Goal: Entertainment & Leisure: Browse casually

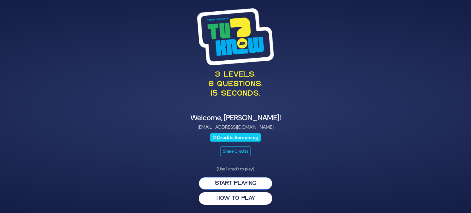
click at [238, 183] on button "Start Playing" at bounding box center [236, 183] width 74 height 13
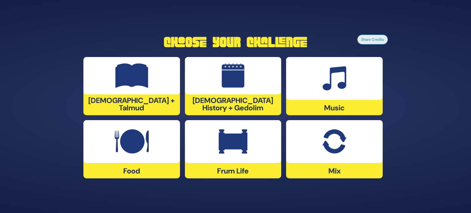
click at [135, 150] on img at bounding box center [132, 141] width 34 height 25
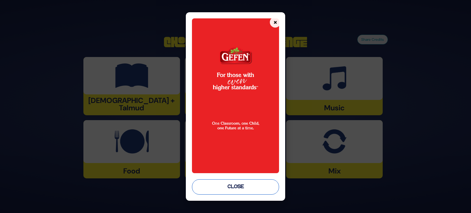
click at [245, 185] on button "Close" at bounding box center [235, 186] width 87 height 15
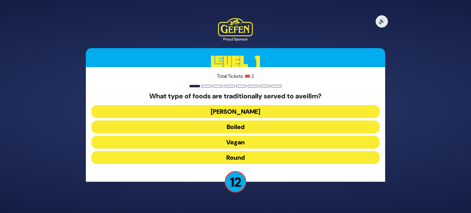
click at [245, 157] on button "Round" at bounding box center [235, 157] width 288 height 13
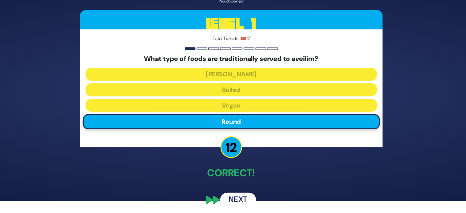
scroll to position [13, 0]
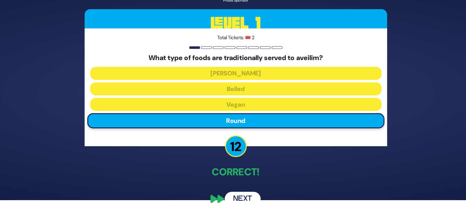
click at [239, 195] on button "Next" at bounding box center [240, 199] width 36 height 14
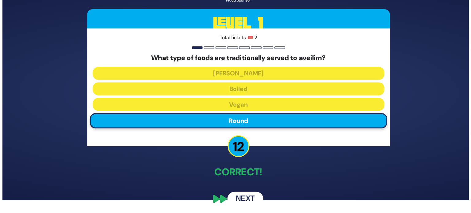
scroll to position [0, 0]
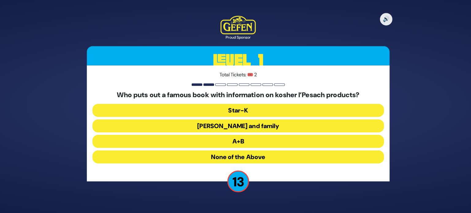
click at [275, 127] on button "[PERSON_NAME] and family" at bounding box center [235, 126] width 288 height 13
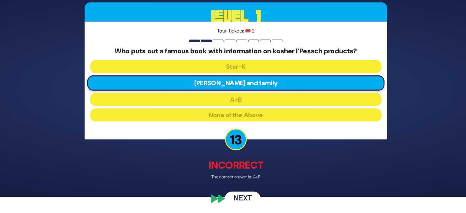
scroll to position [16, 0]
click at [243, 198] on button "Next" at bounding box center [240, 199] width 36 height 14
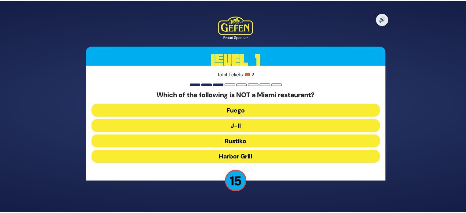
scroll to position [0, 0]
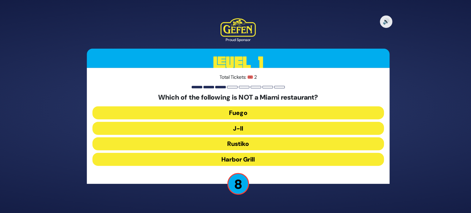
click at [250, 130] on button "J-II" at bounding box center [235, 126] width 288 height 13
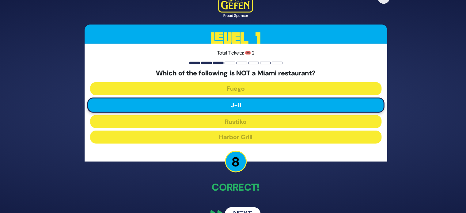
scroll to position [13, 0]
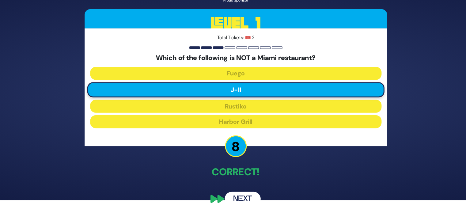
click at [238, 196] on button "Next" at bounding box center [240, 199] width 36 height 14
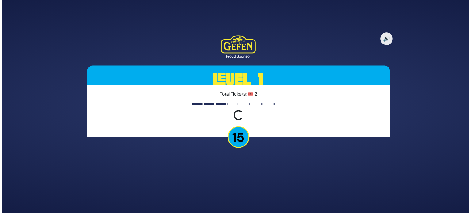
scroll to position [0, 0]
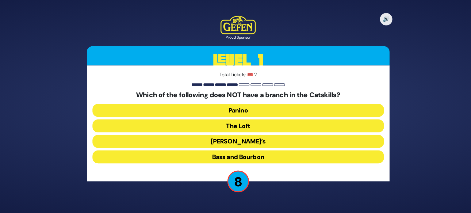
click at [255, 130] on button "The Loft" at bounding box center [235, 126] width 288 height 13
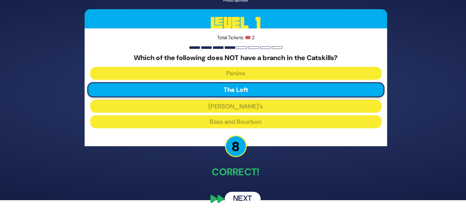
scroll to position [13, 0]
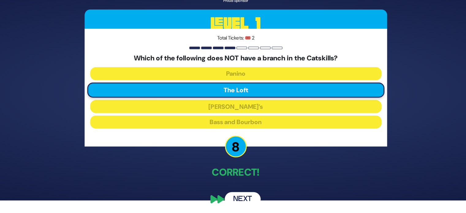
click at [238, 197] on button "Next" at bounding box center [240, 199] width 36 height 14
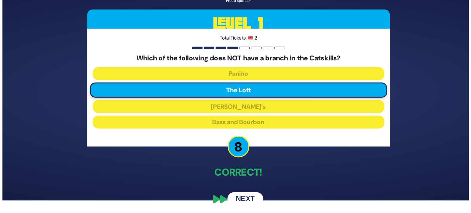
scroll to position [0, 0]
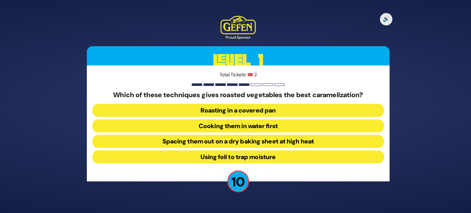
click at [245, 142] on button "Spacing them out on a dry baking sheet at high heat" at bounding box center [235, 142] width 288 height 13
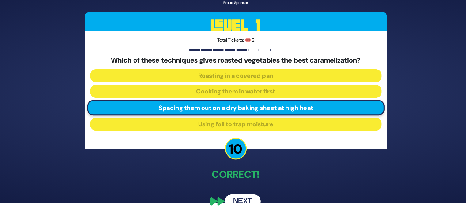
scroll to position [13, 0]
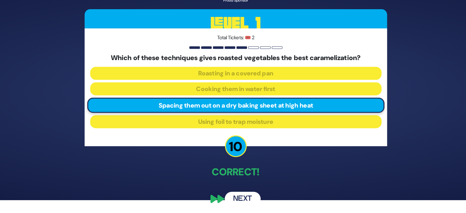
click at [241, 194] on button "Next" at bounding box center [240, 199] width 36 height 14
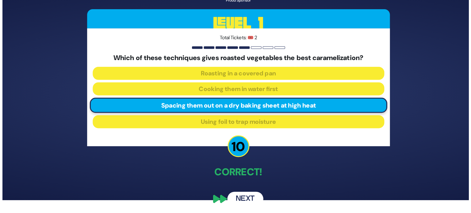
scroll to position [0, 0]
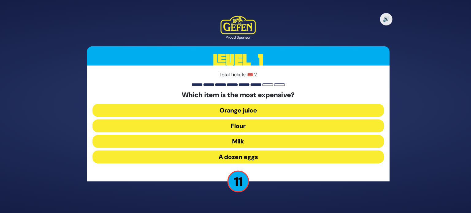
click at [264, 105] on button "Orange juice" at bounding box center [235, 111] width 288 height 13
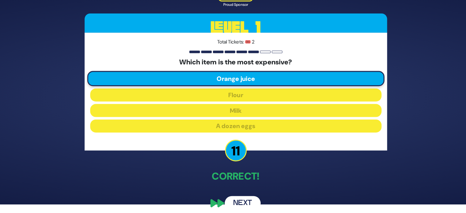
scroll to position [9, 0]
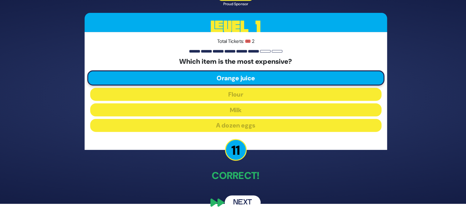
click at [245, 199] on button "Next" at bounding box center [240, 202] width 36 height 14
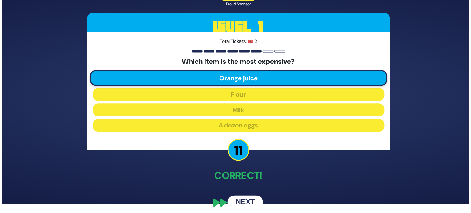
scroll to position [0, 0]
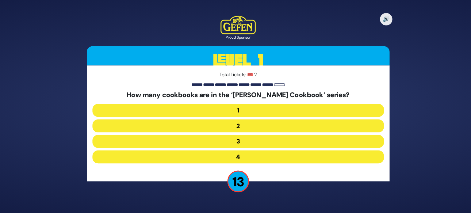
click at [236, 133] on button "2" at bounding box center [235, 126] width 288 height 13
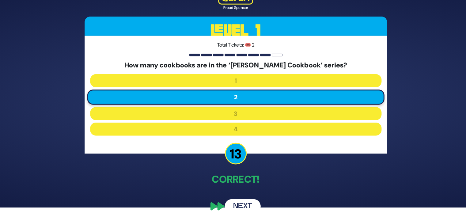
scroll to position [13, 0]
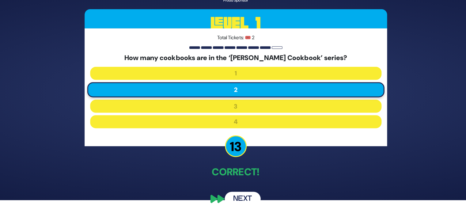
click at [238, 196] on button "Next" at bounding box center [240, 199] width 36 height 14
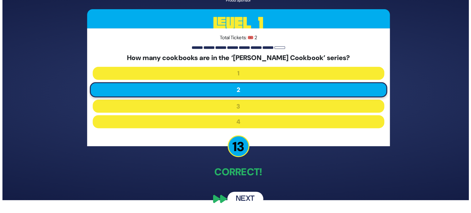
scroll to position [0, 0]
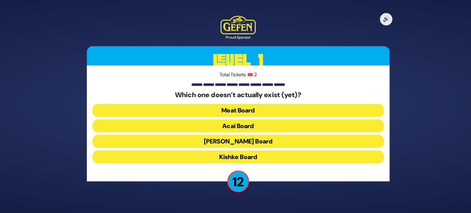
click at [251, 126] on button "Acai Board" at bounding box center [235, 126] width 288 height 13
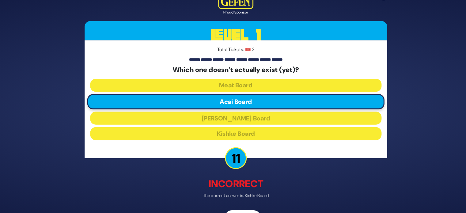
scroll to position [16, 0]
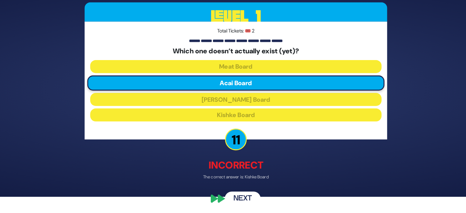
click at [238, 197] on button "Next" at bounding box center [240, 199] width 36 height 14
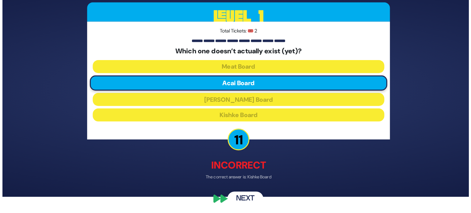
scroll to position [0, 0]
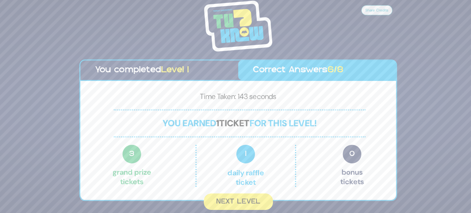
click at [247, 199] on button "Next Level" at bounding box center [235, 202] width 68 height 16
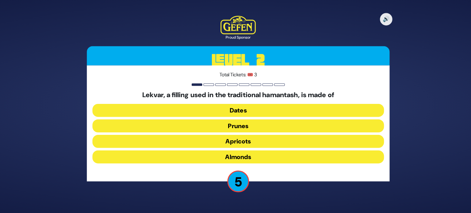
click at [252, 126] on button "Prunes" at bounding box center [235, 126] width 288 height 13
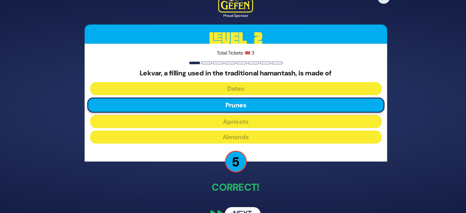
click at [243, 207] on button "Next" at bounding box center [240, 212] width 36 height 14
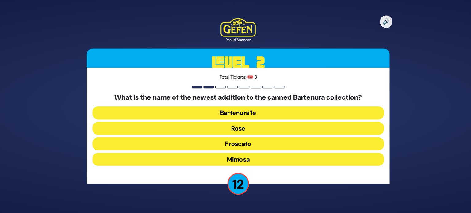
click at [259, 115] on button "Bartenura’le" at bounding box center [235, 111] width 288 height 13
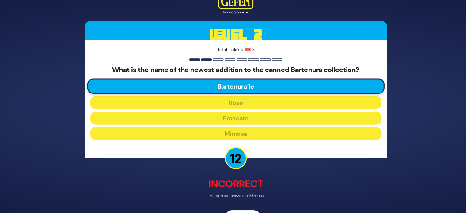
scroll to position [16, 0]
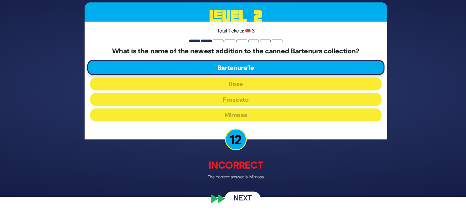
click at [241, 195] on button "Next" at bounding box center [240, 199] width 36 height 14
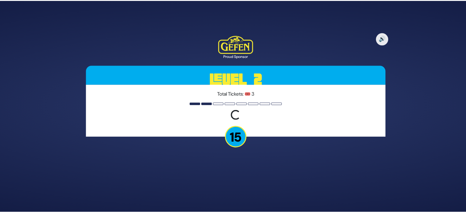
scroll to position [0, 0]
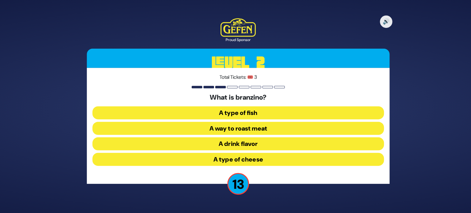
click at [249, 113] on button "A type of fish" at bounding box center [235, 111] width 288 height 13
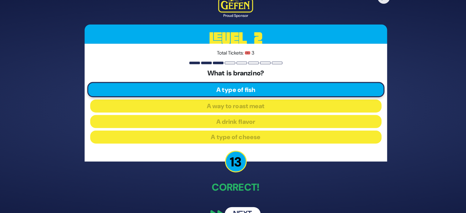
scroll to position [13, 0]
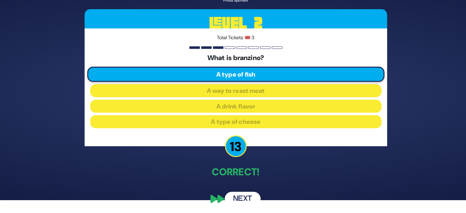
click at [237, 192] on button "Next" at bounding box center [240, 199] width 36 height 14
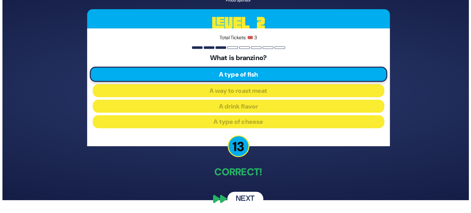
scroll to position [0, 0]
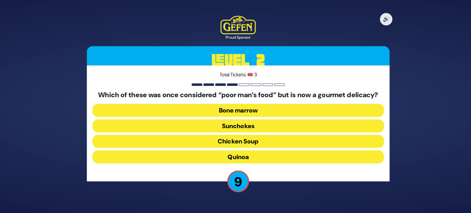
click at [261, 117] on button "Bone marrow" at bounding box center [235, 111] width 288 height 13
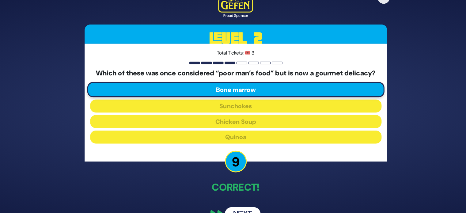
scroll to position [17, 0]
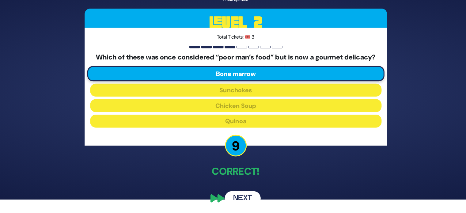
click at [241, 197] on button "Next" at bounding box center [240, 199] width 36 height 14
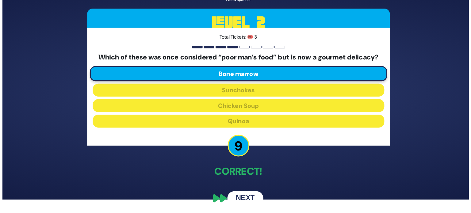
scroll to position [0, 0]
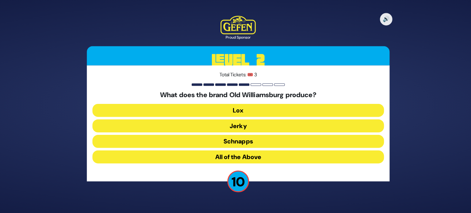
click at [250, 157] on button "All of the Above" at bounding box center [235, 157] width 288 height 13
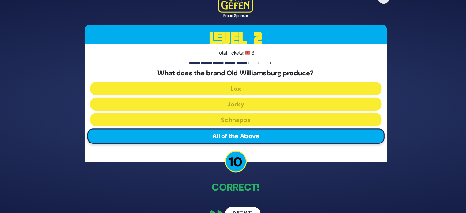
scroll to position [13, 0]
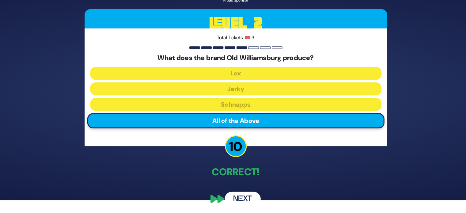
click at [241, 194] on button "Next" at bounding box center [240, 199] width 36 height 14
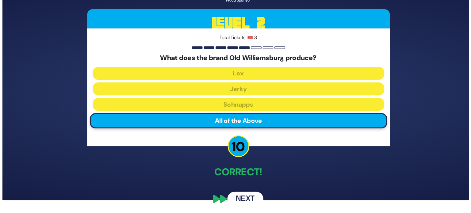
scroll to position [0, 0]
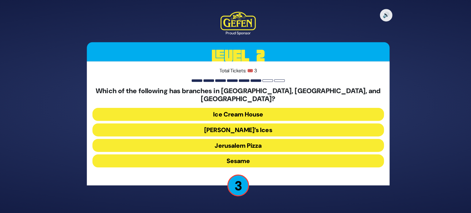
click at [246, 157] on button "Sesame" at bounding box center [235, 161] width 288 height 13
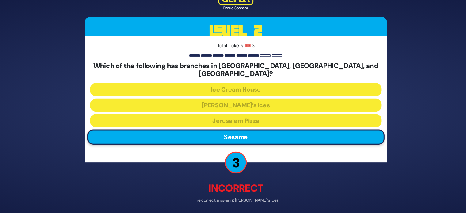
scroll to position [16, 0]
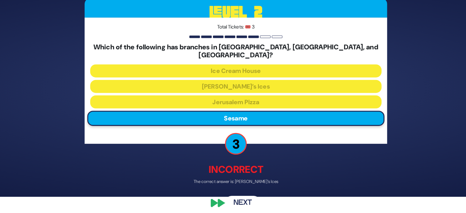
click at [238, 203] on button "Next" at bounding box center [240, 203] width 36 height 14
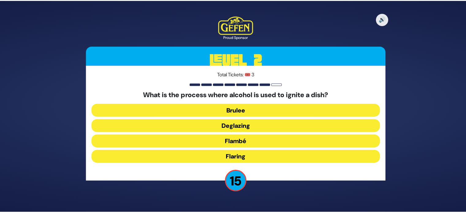
scroll to position [0, 0]
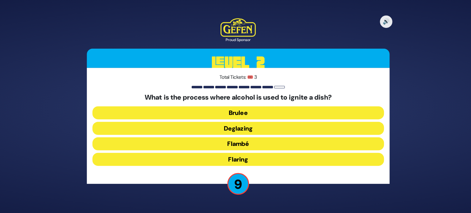
click at [241, 144] on button "Flambé" at bounding box center [235, 142] width 288 height 13
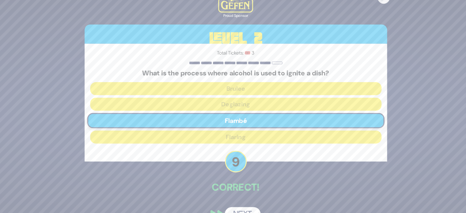
scroll to position [13, 0]
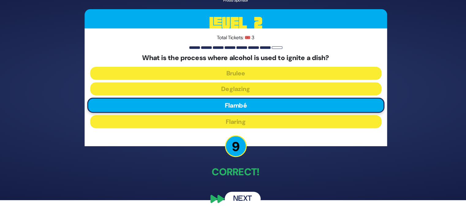
click at [245, 195] on button "Next" at bounding box center [240, 199] width 36 height 14
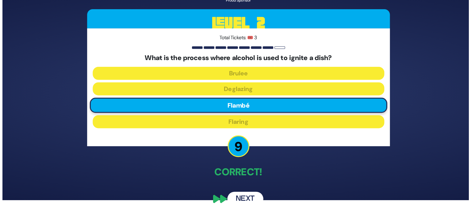
scroll to position [0, 0]
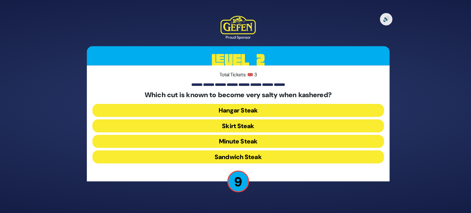
click at [266, 112] on button "Hangar Steak" at bounding box center [235, 111] width 288 height 13
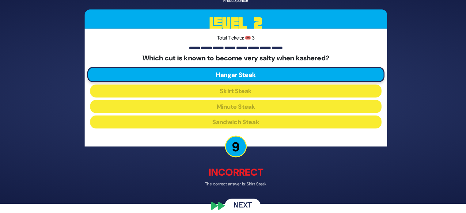
scroll to position [16, 0]
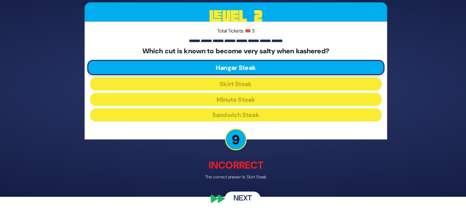
click at [241, 196] on button "Next" at bounding box center [240, 199] width 36 height 14
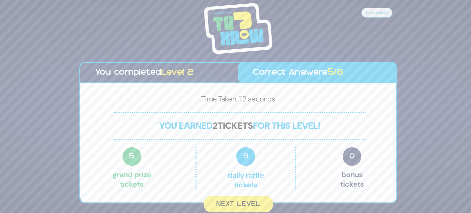
scroll to position [0, 0]
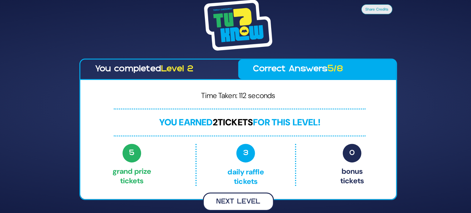
click at [251, 197] on button "Next Level" at bounding box center [235, 202] width 70 height 18
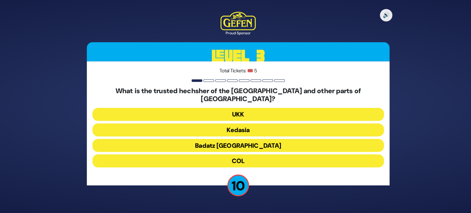
click at [259, 130] on button "Kedasia" at bounding box center [235, 130] width 288 height 13
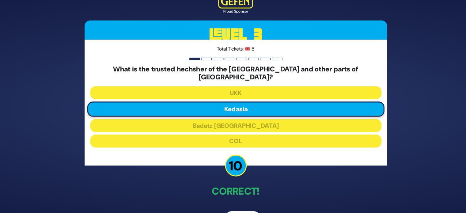
click at [235, 209] on button "Next" at bounding box center [240, 216] width 36 height 14
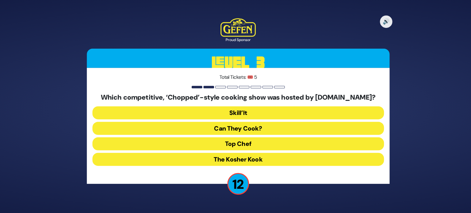
click at [208, 109] on button "Skill’It" at bounding box center [235, 111] width 288 height 13
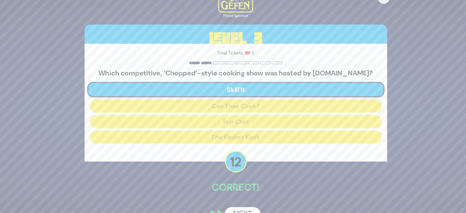
click at [248, 206] on button "Next" at bounding box center [240, 212] width 36 height 14
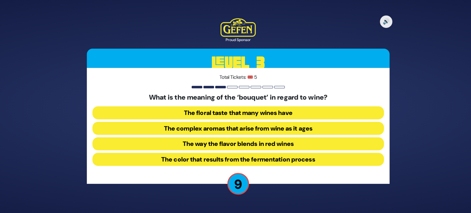
click at [197, 113] on button "The floral taste that many wines have" at bounding box center [235, 111] width 288 height 13
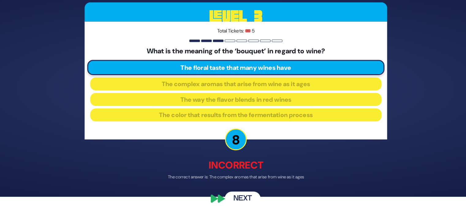
scroll to position [16, 0]
click at [241, 195] on button "Next" at bounding box center [240, 199] width 36 height 14
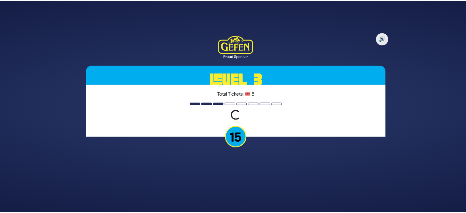
scroll to position [0, 0]
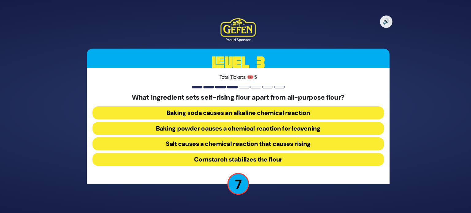
click at [201, 110] on button "Baking soda causes an alkaline chemical reaction" at bounding box center [235, 111] width 288 height 13
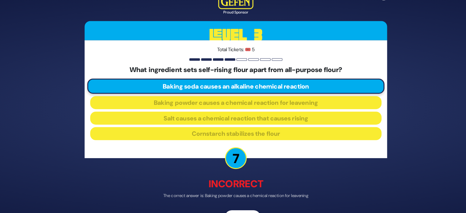
scroll to position [16, 0]
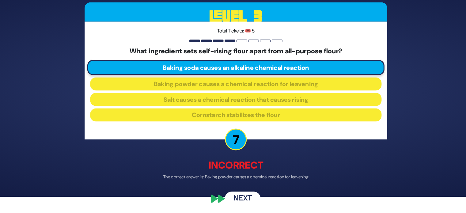
click at [240, 193] on button "Next" at bounding box center [240, 199] width 36 height 14
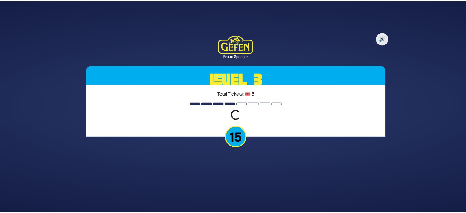
scroll to position [0, 0]
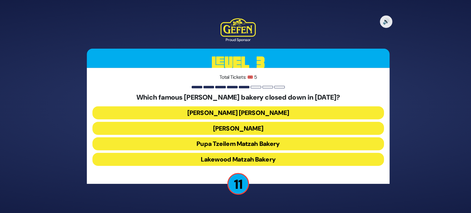
click at [242, 140] on button "Pupa Tzeilem Matzah Bakery" at bounding box center [235, 142] width 288 height 13
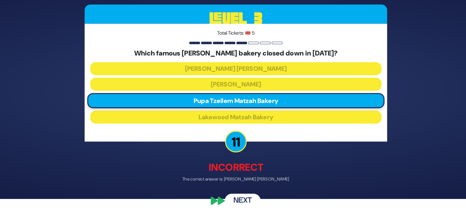
scroll to position [14, 0]
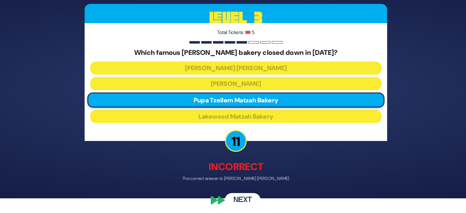
click at [242, 197] on button "Next" at bounding box center [240, 201] width 36 height 14
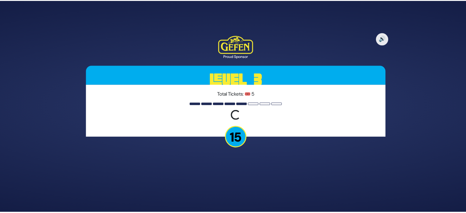
scroll to position [0, 0]
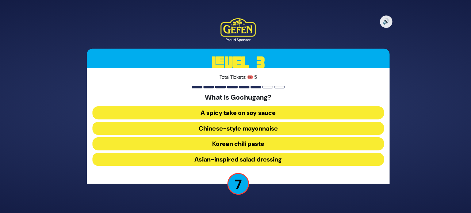
click at [222, 144] on button "Korean chili paste" at bounding box center [235, 142] width 288 height 13
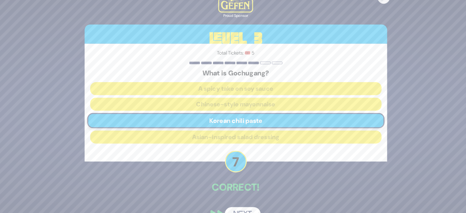
scroll to position [13, 0]
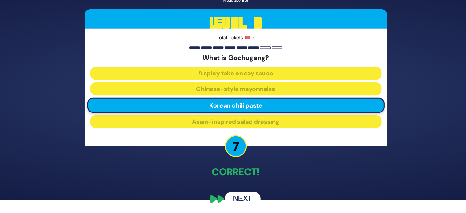
click at [239, 194] on button "Next" at bounding box center [240, 199] width 36 height 14
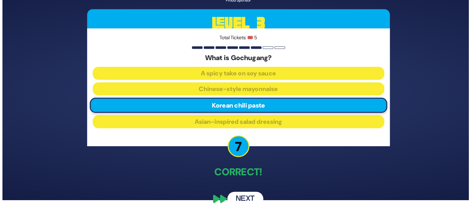
scroll to position [0, 0]
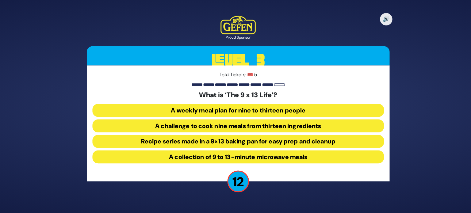
click at [253, 142] on button "Recipe series made in a 9×13 baking pan for easy prep and cleanup" at bounding box center [235, 142] width 288 height 13
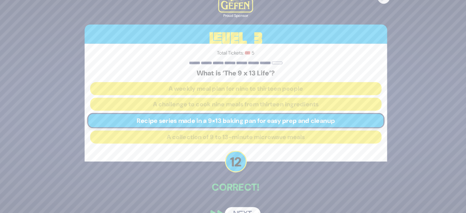
scroll to position [13, 0]
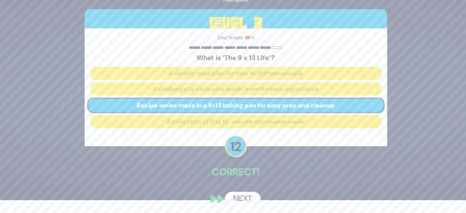
click at [239, 197] on button "Next" at bounding box center [240, 199] width 36 height 14
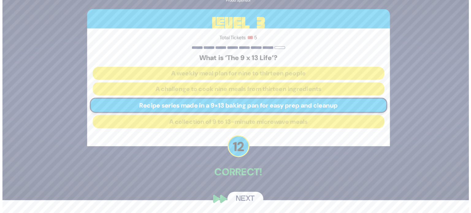
scroll to position [0, 0]
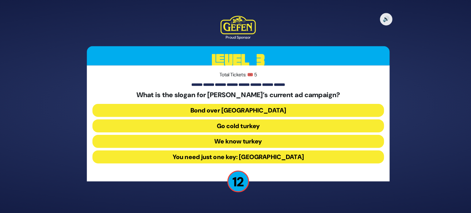
click at [245, 127] on button "Go cold turkey" at bounding box center [235, 126] width 288 height 13
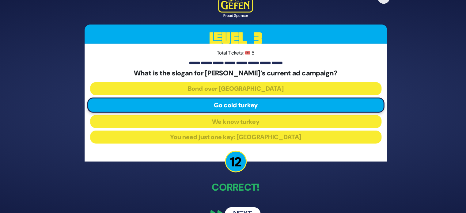
scroll to position [13, 0]
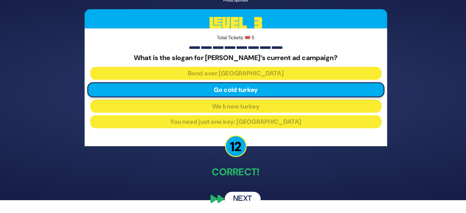
click at [240, 197] on button "Next" at bounding box center [240, 199] width 36 height 14
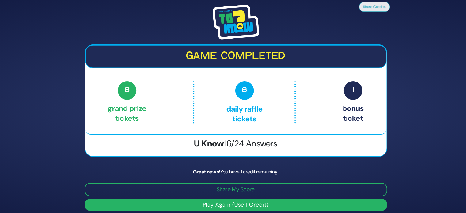
scroll to position [2, 0]
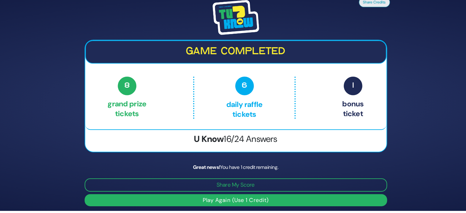
click at [246, 197] on button "Play Again (Use 1 Credit)" at bounding box center [233, 200] width 299 height 12
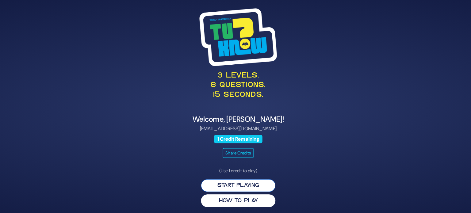
click at [229, 183] on button "Start Playing" at bounding box center [236, 183] width 74 height 13
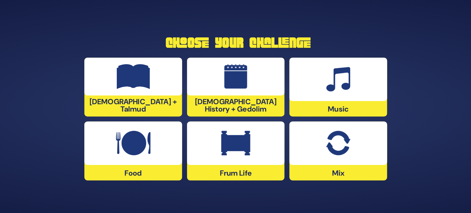
click at [245, 144] on img at bounding box center [232, 141] width 29 height 25
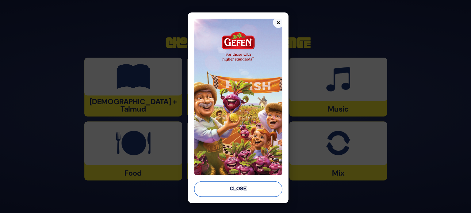
click at [216, 184] on button "Close" at bounding box center [235, 186] width 87 height 15
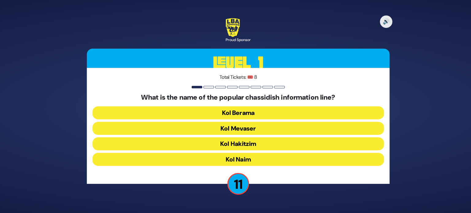
click at [239, 130] on button "Kol Mevaser" at bounding box center [235, 126] width 288 height 13
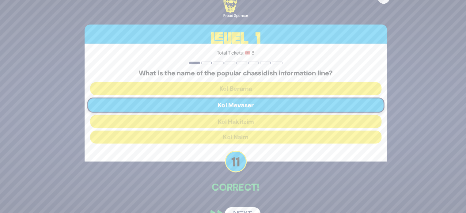
click at [240, 206] on button "Next" at bounding box center [240, 212] width 36 height 14
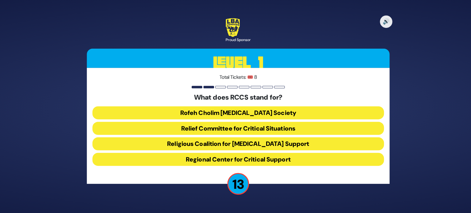
click at [230, 108] on button "Rofeh Cholim Cancer Society" at bounding box center [235, 111] width 288 height 13
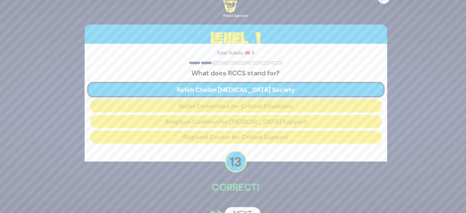
click at [237, 206] on button "Next" at bounding box center [240, 212] width 36 height 14
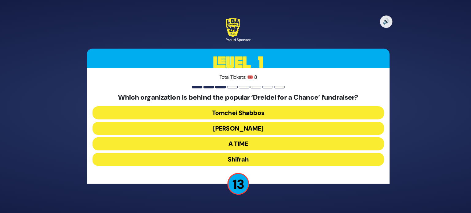
click at [239, 129] on button "Bonei Olam" at bounding box center [235, 126] width 288 height 13
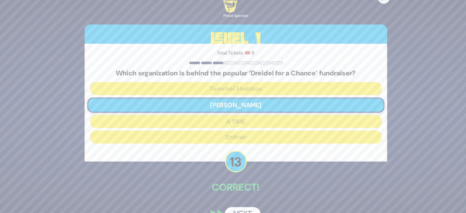
click at [244, 206] on button "Next" at bounding box center [240, 212] width 36 height 14
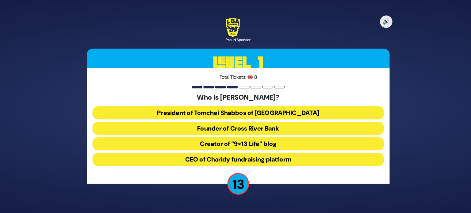
click at [217, 115] on button "President of Tomchei Shabbos of Rockland County" at bounding box center [235, 111] width 288 height 13
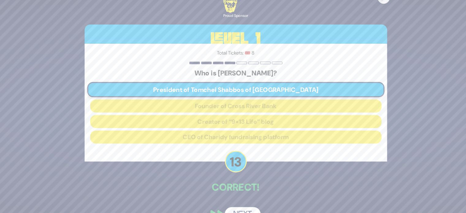
click at [238, 207] on button "Next" at bounding box center [240, 212] width 36 height 14
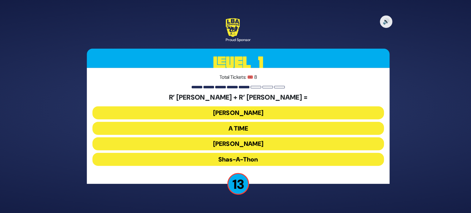
click at [238, 113] on button "Bonei Olam" at bounding box center [235, 111] width 288 height 13
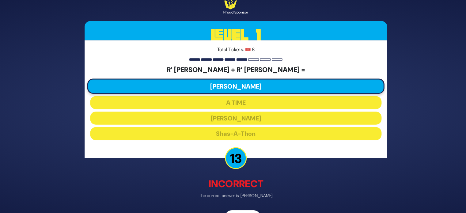
click at [245, 209] on button "Next" at bounding box center [240, 215] width 36 height 14
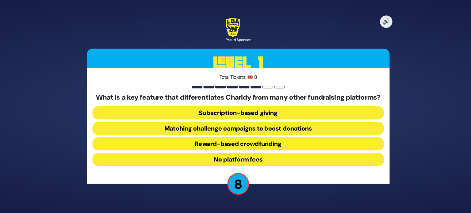
click at [243, 145] on button "Reward-based crowdfunding" at bounding box center [235, 142] width 288 height 13
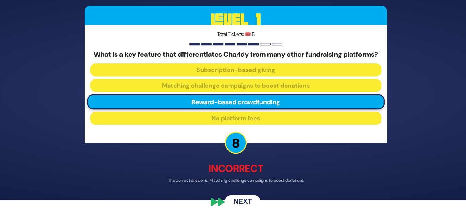
scroll to position [20, 0]
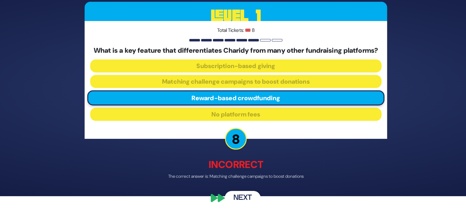
click at [233, 196] on button "Next" at bounding box center [240, 199] width 36 height 14
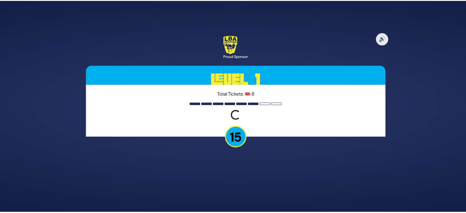
scroll to position [0, 0]
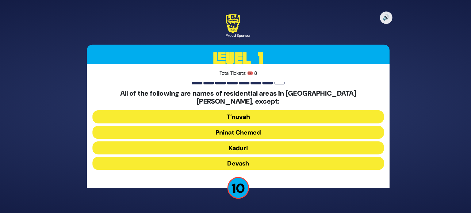
click at [235, 156] on button "Devash" at bounding box center [235, 161] width 288 height 13
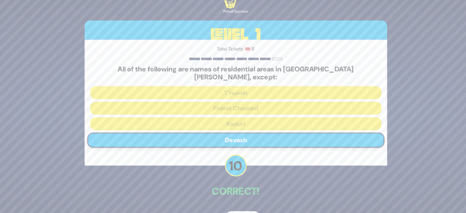
scroll to position [13, 0]
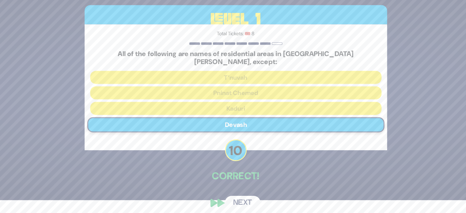
click at [241, 196] on button "Next" at bounding box center [240, 203] width 36 height 14
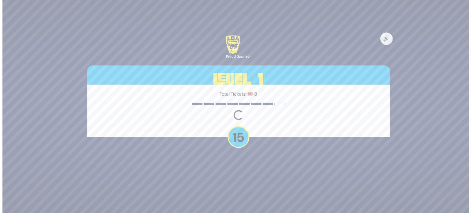
scroll to position [0, 0]
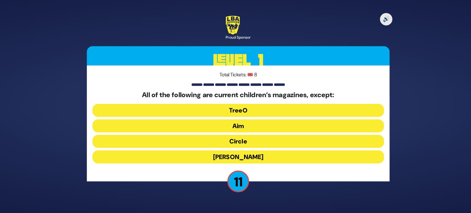
click at [238, 125] on button "Aim" at bounding box center [235, 126] width 288 height 13
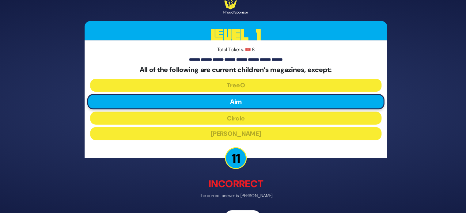
scroll to position [16, 0]
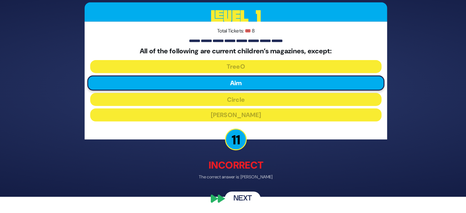
click at [239, 195] on button "Next" at bounding box center [240, 199] width 36 height 14
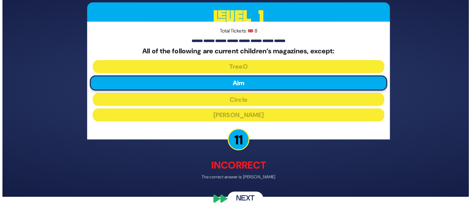
scroll to position [0, 0]
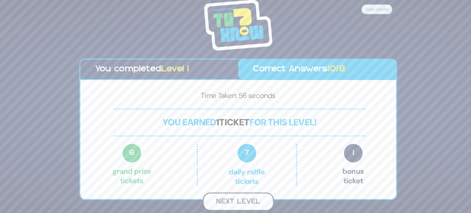
click at [249, 205] on button "Next Level" at bounding box center [235, 202] width 70 height 18
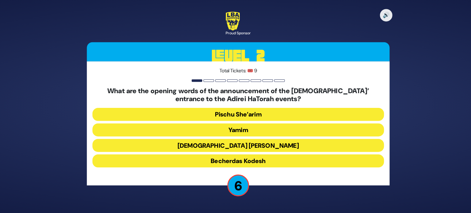
click at [229, 165] on button "Becherdas Kodesh" at bounding box center [235, 161] width 288 height 13
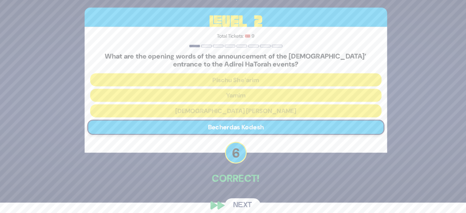
scroll to position [11, 0]
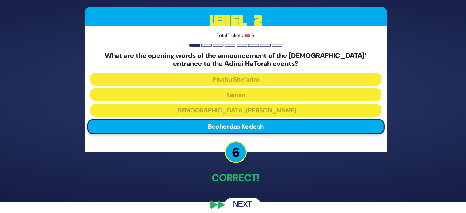
click at [241, 201] on button "Next" at bounding box center [240, 205] width 36 height 14
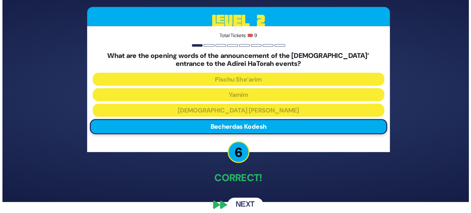
scroll to position [0, 0]
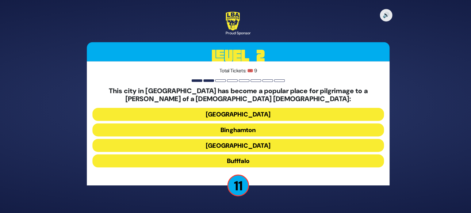
click at [241, 161] on button "Bufffalo" at bounding box center [235, 161] width 288 height 13
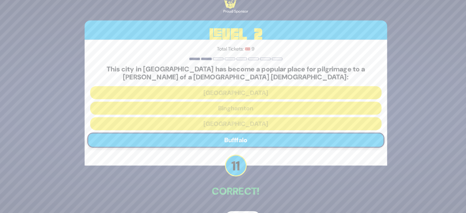
scroll to position [17, 0]
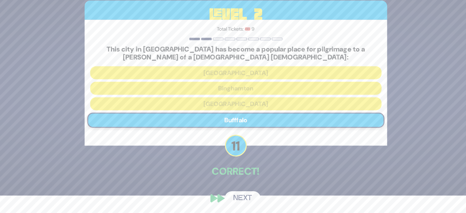
click at [230, 197] on button "Next" at bounding box center [240, 199] width 36 height 14
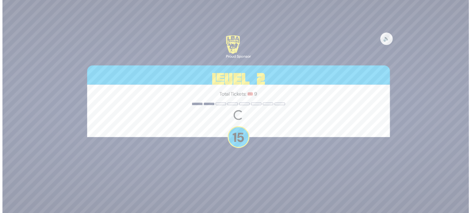
scroll to position [0, 0]
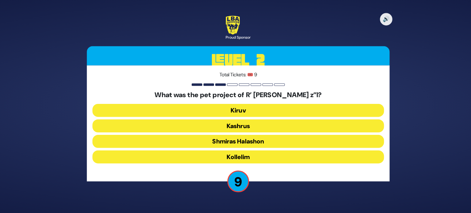
click at [235, 111] on button "Kiruv" at bounding box center [235, 111] width 288 height 13
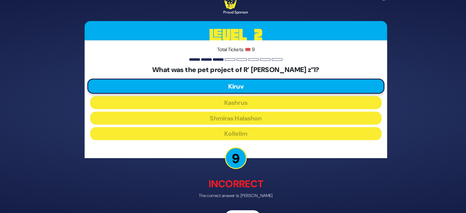
click at [245, 207] on div "🔊 Proud Sponsor Level 2 Total Tickets: 🎟️ 9 What was the pet project of R’ Avra…" at bounding box center [233, 106] width 314 height 246
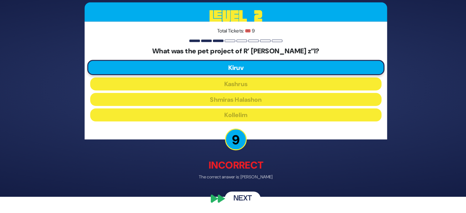
click at [235, 197] on button "Next" at bounding box center [240, 199] width 36 height 14
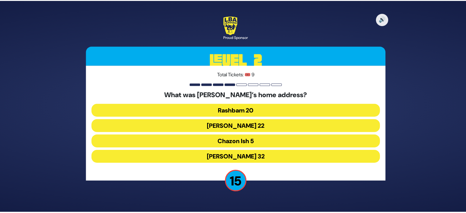
scroll to position [0, 0]
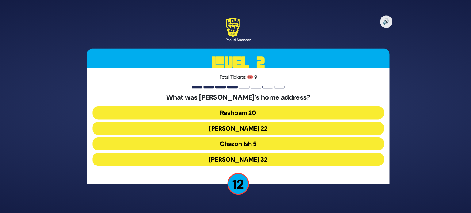
click at [245, 143] on button "Chazon Ish 5" at bounding box center [235, 142] width 288 height 13
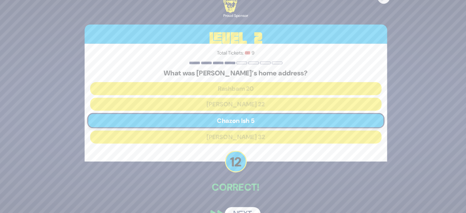
scroll to position [13, 0]
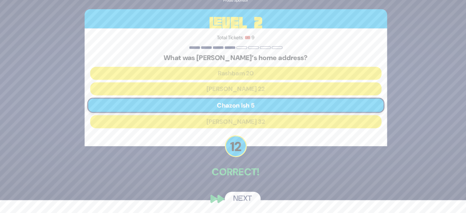
click at [234, 195] on button "Next" at bounding box center [240, 199] width 36 height 14
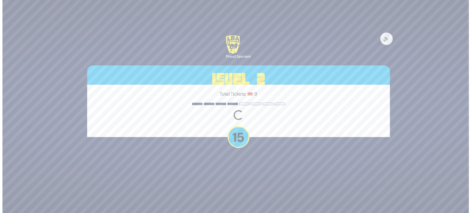
scroll to position [0, 0]
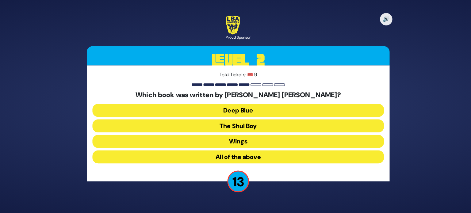
click at [239, 159] on button "All of the above" at bounding box center [235, 157] width 288 height 13
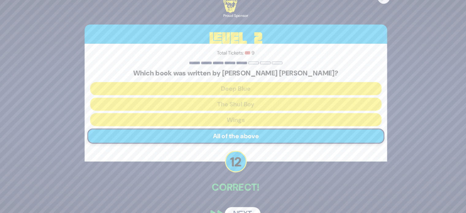
scroll to position [13, 0]
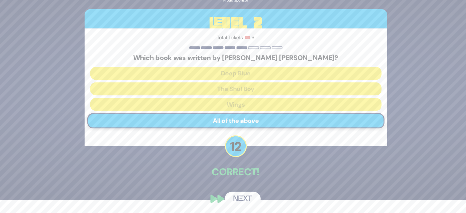
click at [242, 197] on button "Next" at bounding box center [240, 199] width 36 height 14
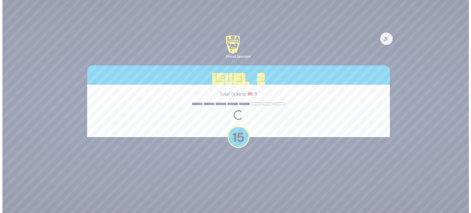
scroll to position [0, 0]
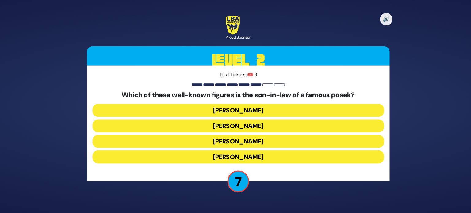
click at [249, 111] on button "Lazer Scheiner" at bounding box center [235, 111] width 288 height 13
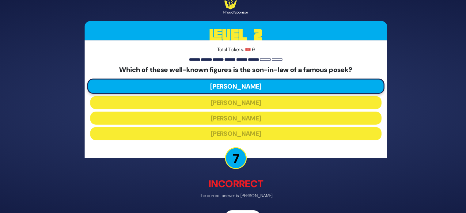
click at [246, 209] on button "Next" at bounding box center [240, 215] width 36 height 14
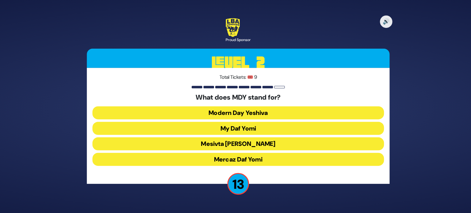
click at [241, 158] on button "Mercaz Daf Yomi" at bounding box center [235, 157] width 288 height 13
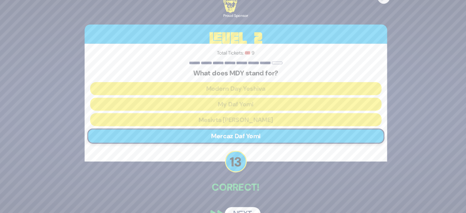
scroll to position [13, 0]
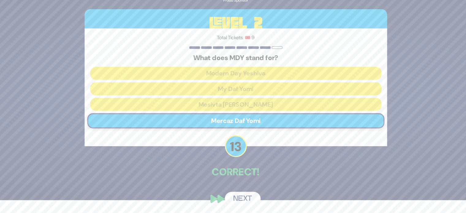
click at [238, 198] on button "Next" at bounding box center [240, 199] width 36 height 14
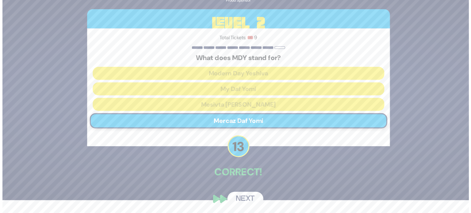
scroll to position [0, 0]
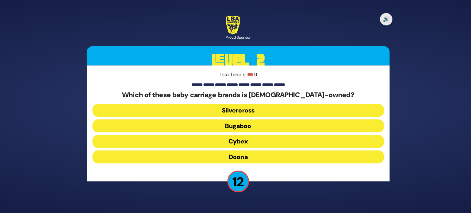
click at [240, 156] on button "Doona" at bounding box center [235, 157] width 288 height 13
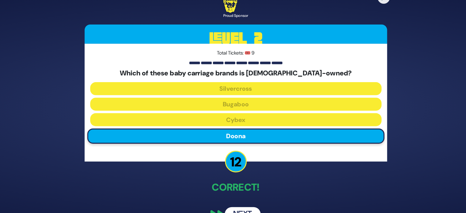
scroll to position [13, 0]
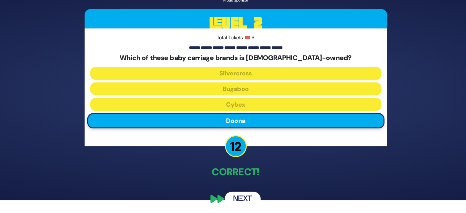
click at [242, 198] on button "Next" at bounding box center [240, 199] width 36 height 14
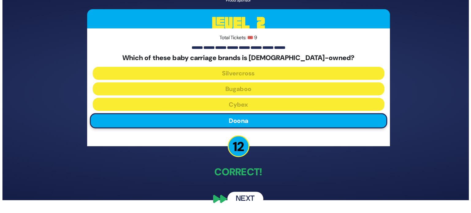
scroll to position [0, 0]
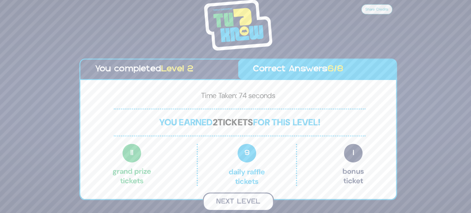
click at [248, 202] on button "Next Level" at bounding box center [235, 202] width 70 height 18
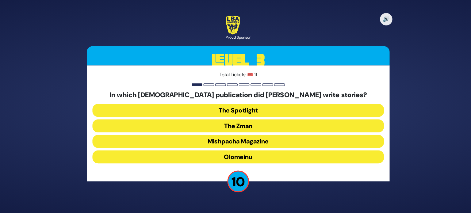
click at [237, 154] on button "Olomeinu" at bounding box center [235, 157] width 288 height 13
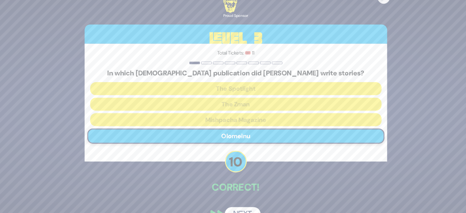
click at [237, 207] on button "Next" at bounding box center [240, 212] width 36 height 14
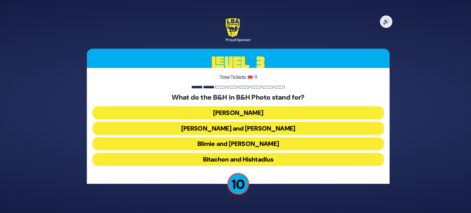
click at [235, 127] on button "Baumann and Hart" at bounding box center [235, 126] width 288 height 13
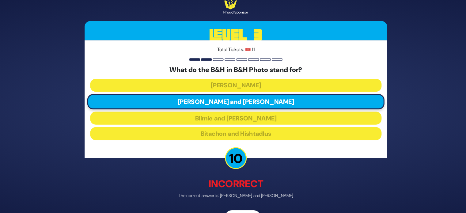
click at [237, 207] on div "🔊 Proud Sponsor Level 3 Total Tickets: 🎟️ 11 What do the B&H in B&H Photo stand…" at bounding box center [233, 106] width 314 height 246
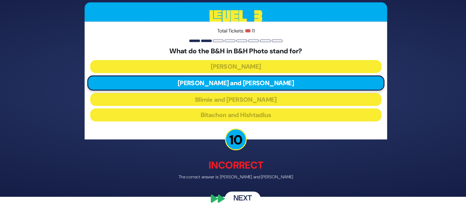
click at [242, 200] on button "Next" at bounding box center [240, 199] width 36 height 14
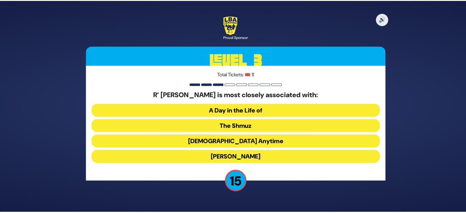
scroll to position [0, 0]
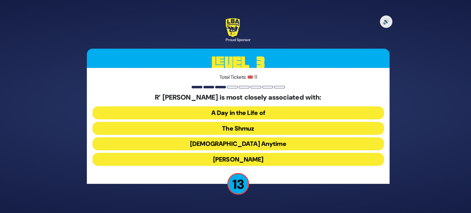
click at [236, 127] on button "The Shmuz" at bounding box center [235, 126] width 288 height 13
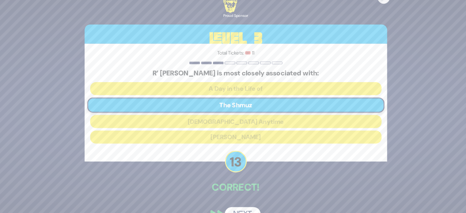
click at [244, 207] on button "Next" at bounding box center [240, 212] width 36 height 14
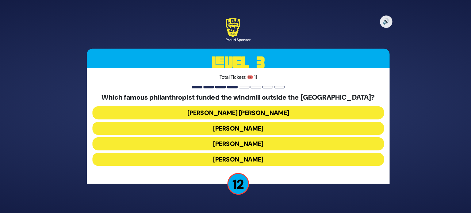
click at [234, 160] on button "Moses Montefiore" at bounding box center [235, 157] width 288 height 13
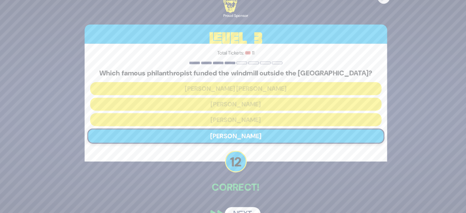
scroll to position [13, 0]
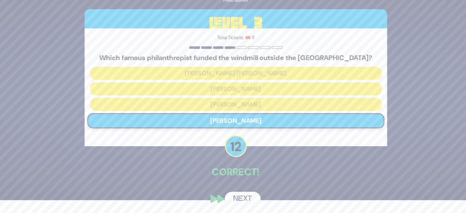
click at [242, 199] on button "Next" at bounding box center [240, 199] width 36 height 14
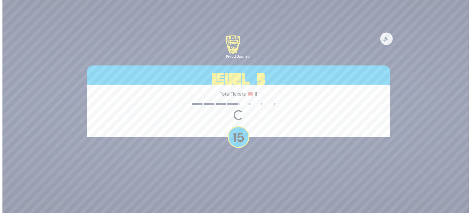
scroll to position [0, 0]
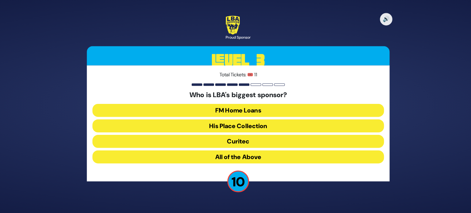
click at [240, 112] on button "FM Home Loans" at bounding box center [235, 111] width 288 height 13
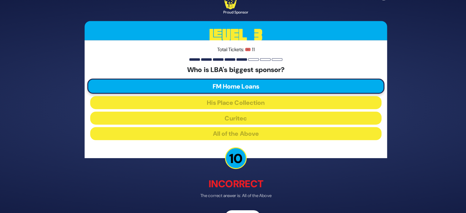
click at [243, 209] on button "Next" at bounding box center [240, 215] width 36 height 14
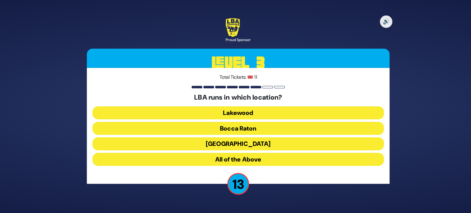
click at [232, 112] on button "Lakewood" at bounding box center [235, 111] width 288 height 13
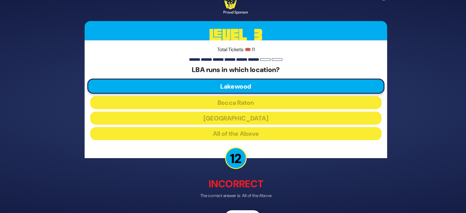
click at [240, 208] on button "Next" at bounding box center [240, 215] width 36 height 14
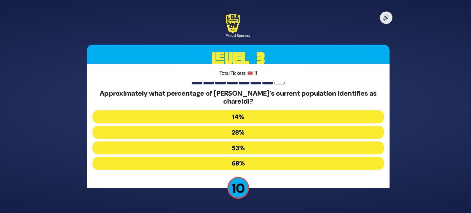
click at [241, 145] on button "53%" at bounding box center [235, 146] width 288 height 13
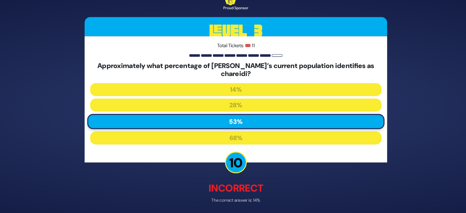
scroll to position [20, 0]
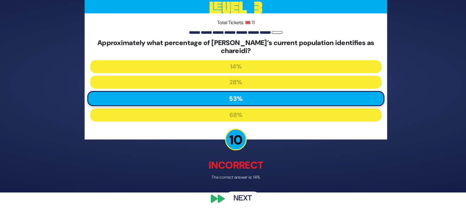
click at [241, 195] on button "Next" at bounding box center [240, 199] width 36 height 14
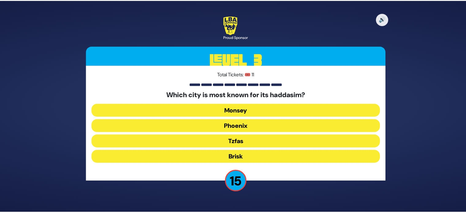
scroll to position [0, 0]
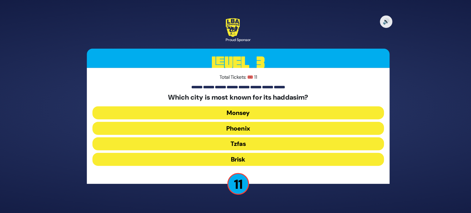
click at [233, 110] on button "Monsey" at bounding box center [235, 111] width 288 height 13
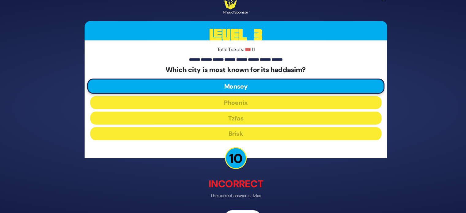
click at [241, 208] on button "Next" at bounding box center [240, 215] width 36 height 14
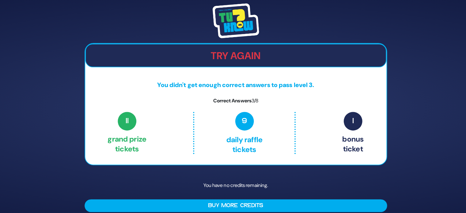
scroll to position [4, 0]
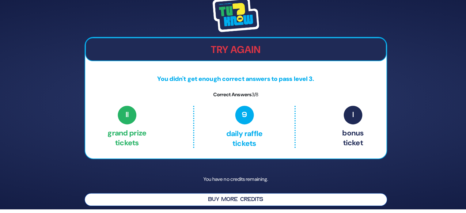
click at [230, 199] on button "Buy More Credits" at bounding box center [233, 199] width 299 height 13
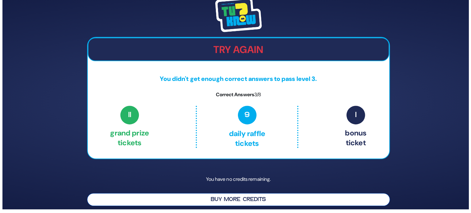
scroll to position [0, 0]
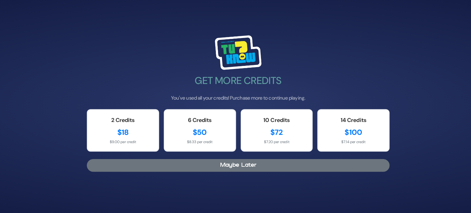
click at [229, 165] on button "Maybe Later" at bounding box center [235, 166] width 299 height 13
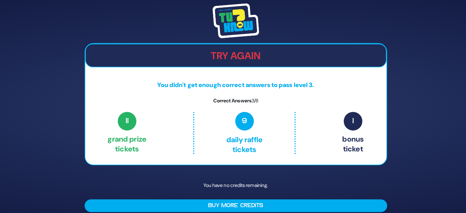
scroll to position [4, 0]
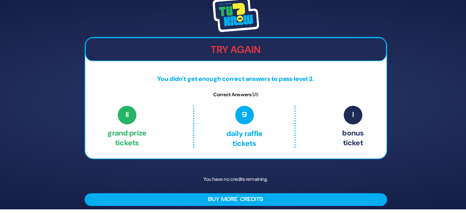
click at [217, 51] on h2 "Try Again" at bounding box center [233, 52] width 297 height 12
